Goal: Task Accomplishment & Management: Complete application form

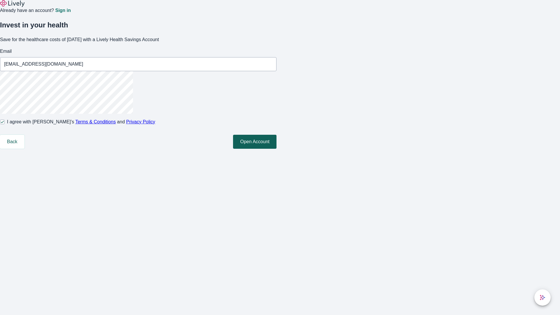
click at [277, 149] on button "Open Account" at bounding box center [254, 142] width 43 height 14
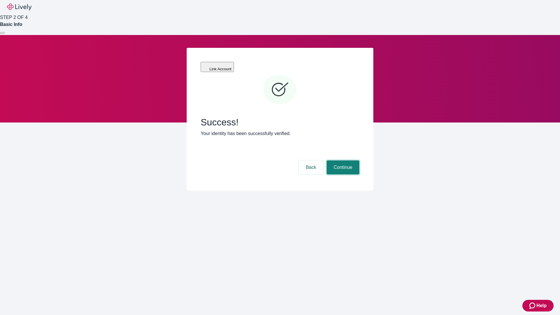
click at [342, 161] on button "Continue" at bounding box center [343, 168] width 33 height 14
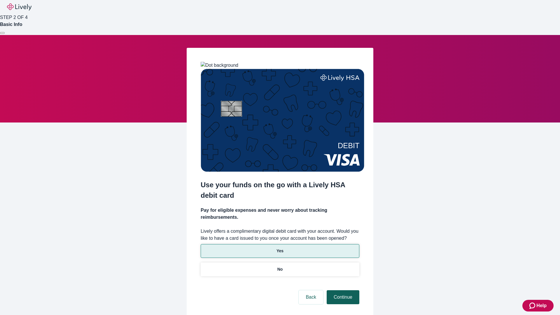
click at [280, 248] on p "Yes" at bounding box center [280, 251] width 7 height 6
click at [342, 290] on button "Continue" at bounding box center [343, 297] width 33 height 14
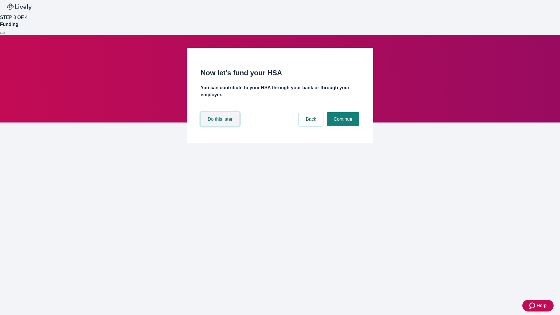
click at [221, 126] on button "Do this later" at bounding box center [220, 119] width 39 height 14
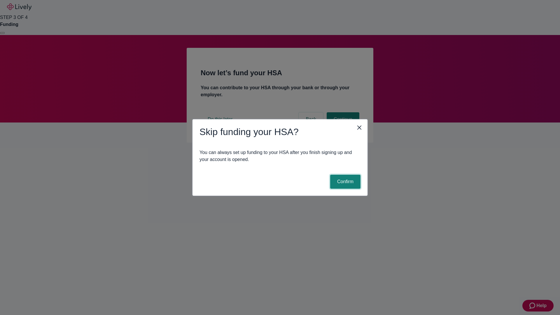
click at [345, 182] on button "Confirm" at bounding box center [345, 182] width 30 height 14
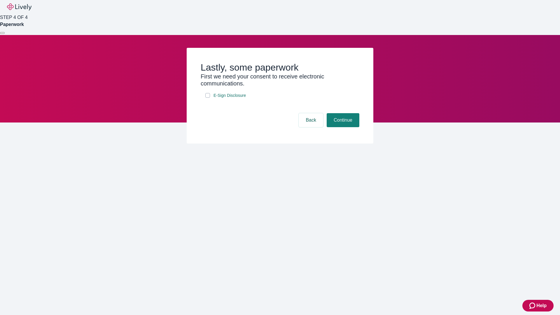
click at [208, 98] on input "E-Sign Disclosure" at bounding box center [207, 95] width 5 height 5
checkbox input "true"
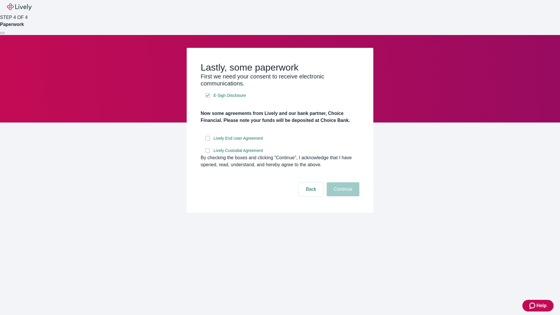
click at [208, 141] on input "Lively End User Agreement" at bounding box center [207, 138] width 5 height 5
checkbox input "true"
click at [208, 153] on input "Lively Custodial Agreement" at bounding box center [207, 150] width 5 height 5
checkbox input "true"
click at [342, 196] on button "Continue" at bounding box center [343, 189] width 33 height 14
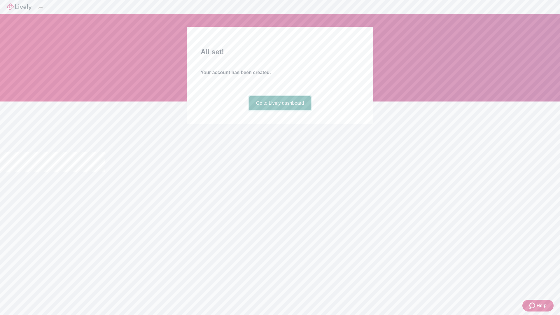
click at [280, 110] on link "Go to Lively dashboard" at bounding box center [280, 103] width 62 height 14
